Goal: Navigation & Orientation: Find specific page/section

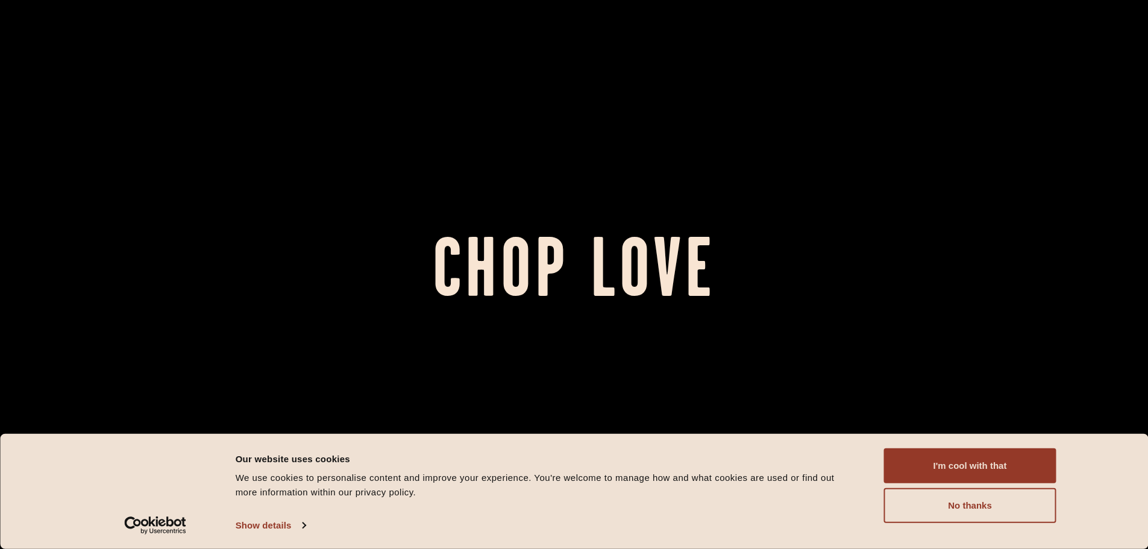
drag, startPoint x: 917, startPoint y: 458, endPoint x: 773, endPoint y: 339, distance: 187.4
click at [917, 459] on button "I'm cool with that" at bounding box center [970, 465] width 172 height 35
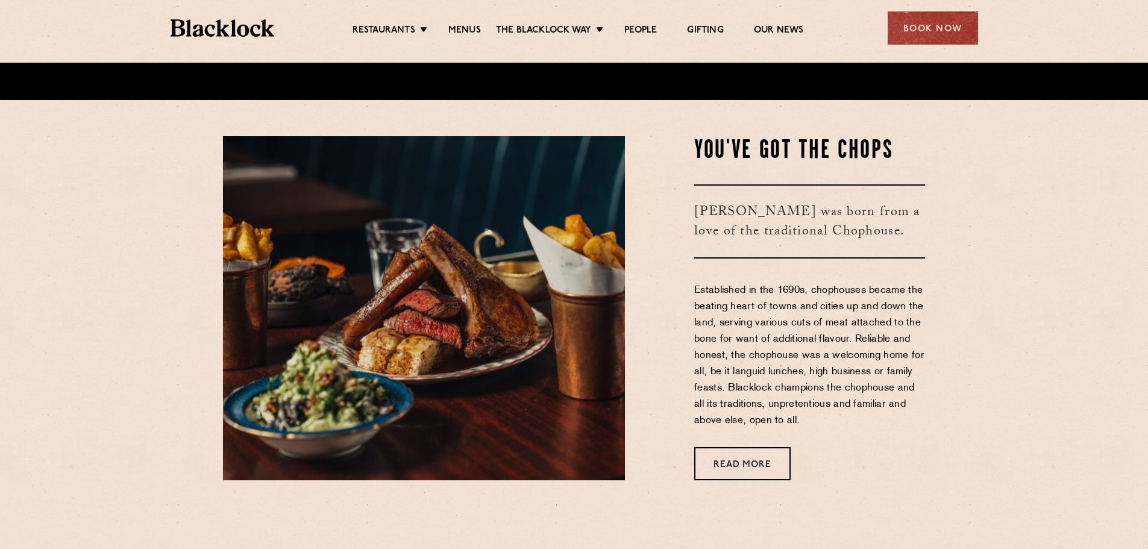
scroll to position [482, 0]
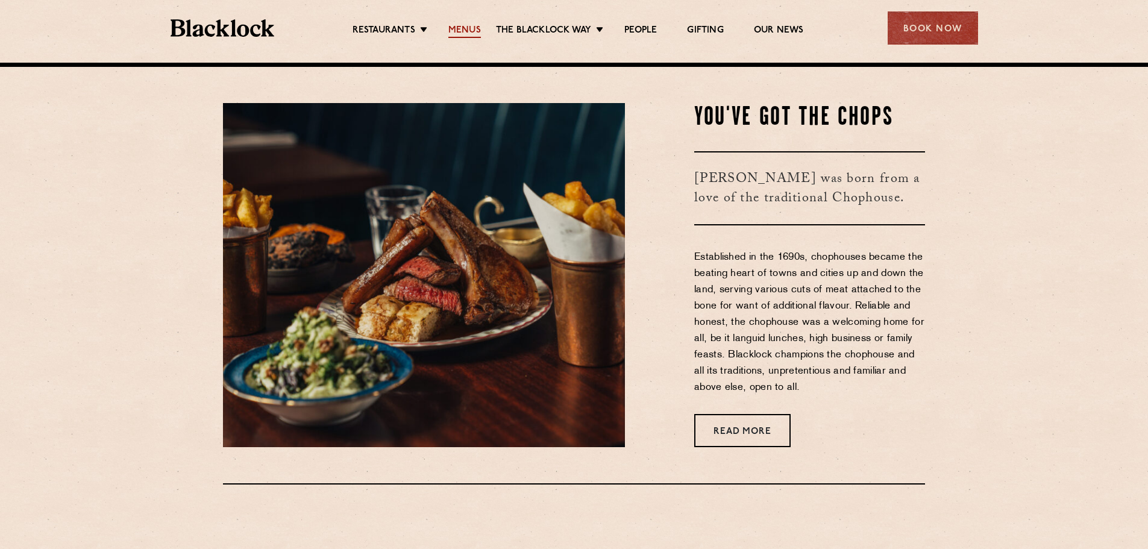
click at [467, 31] on link "Menus" at bounding box center [464, 31] width 33 height 13
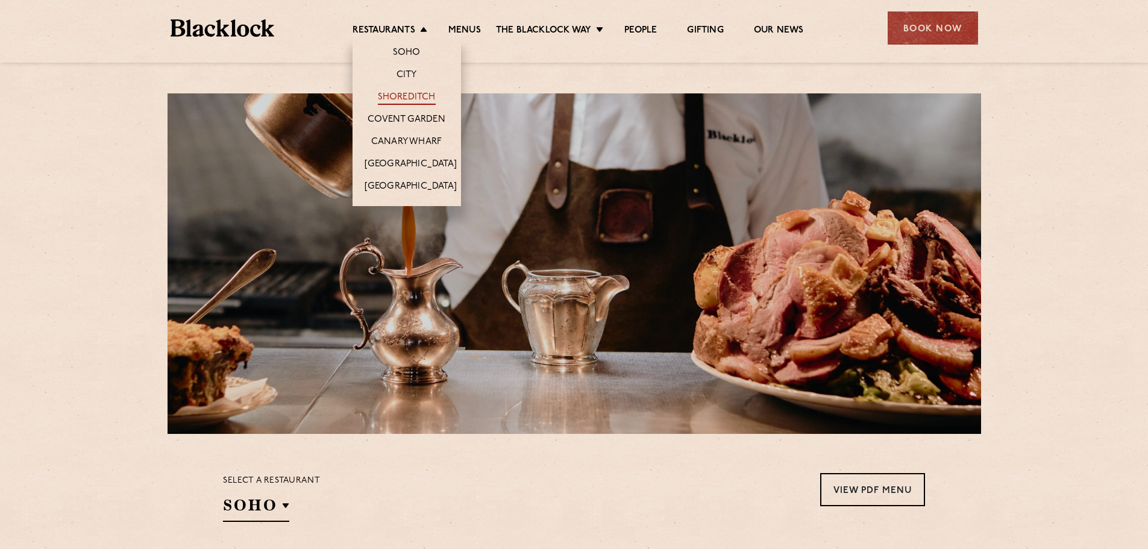
click at [405, 94] on link "Shoreditch" at bounding box center [407, 98] width 58 height 13
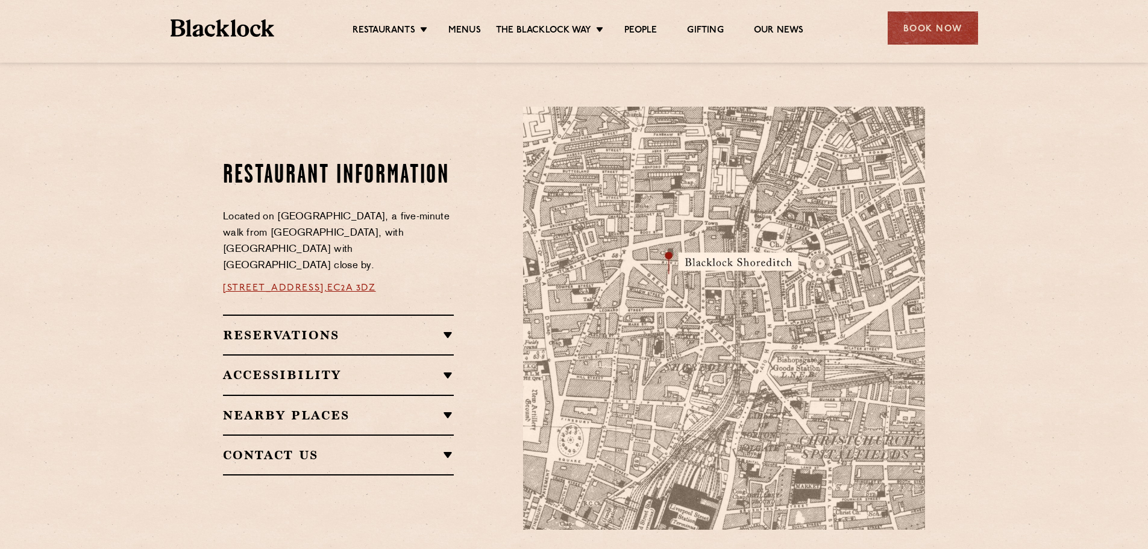
scroll to position [663, 0]
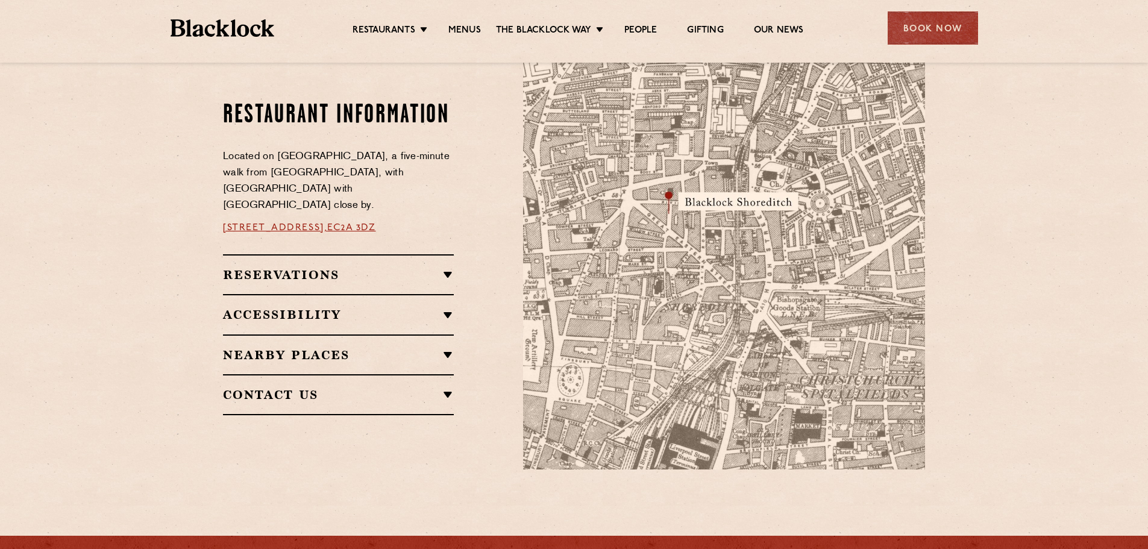
click at [448, 267] on h2 "Reservations" at bounding box center [338, 274] width 231 height 14
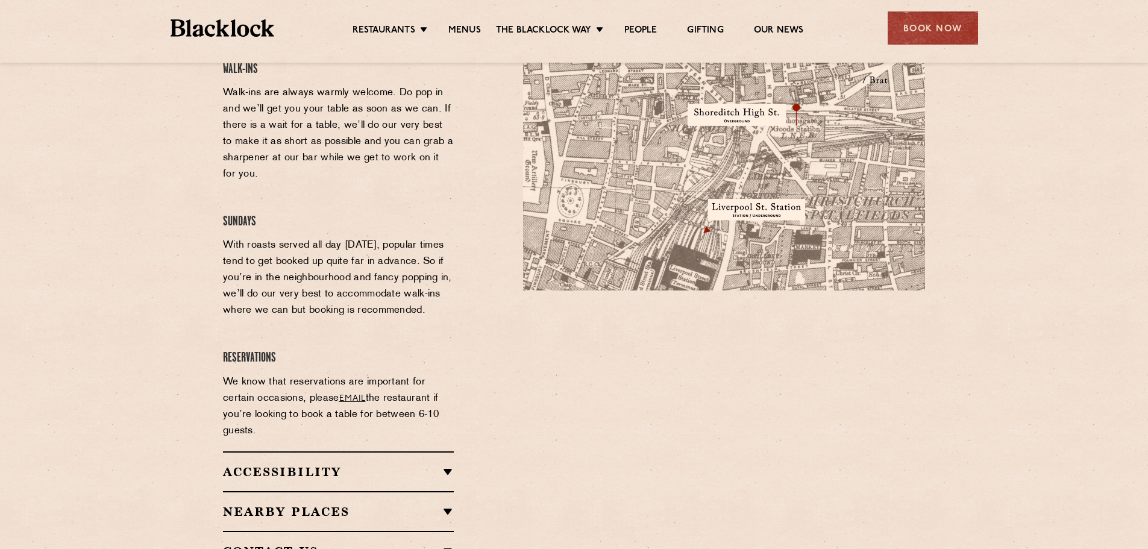
scroll to position [843, 0]
